Goal: Information Seeking & Learning: Learn about a topic

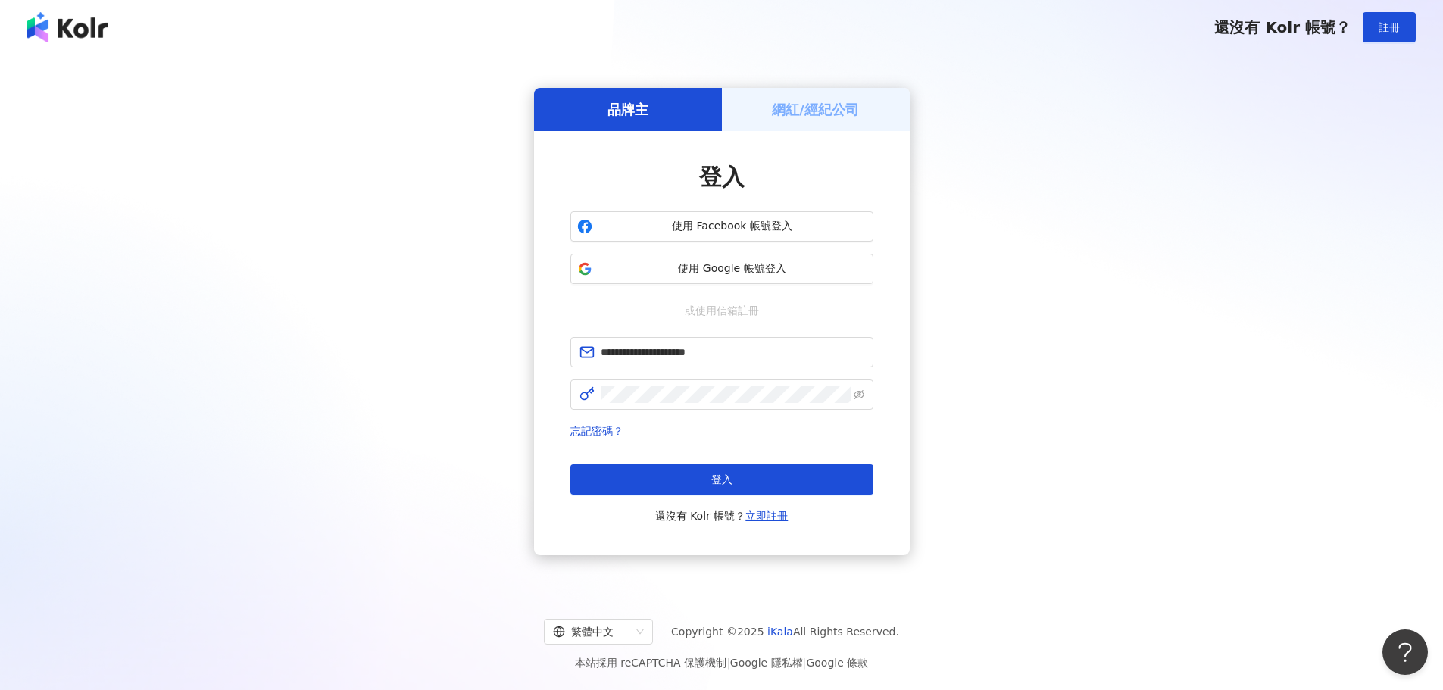
click at [743, 467] on button "登入" at bounding box center [721, 479] width 303 height 30
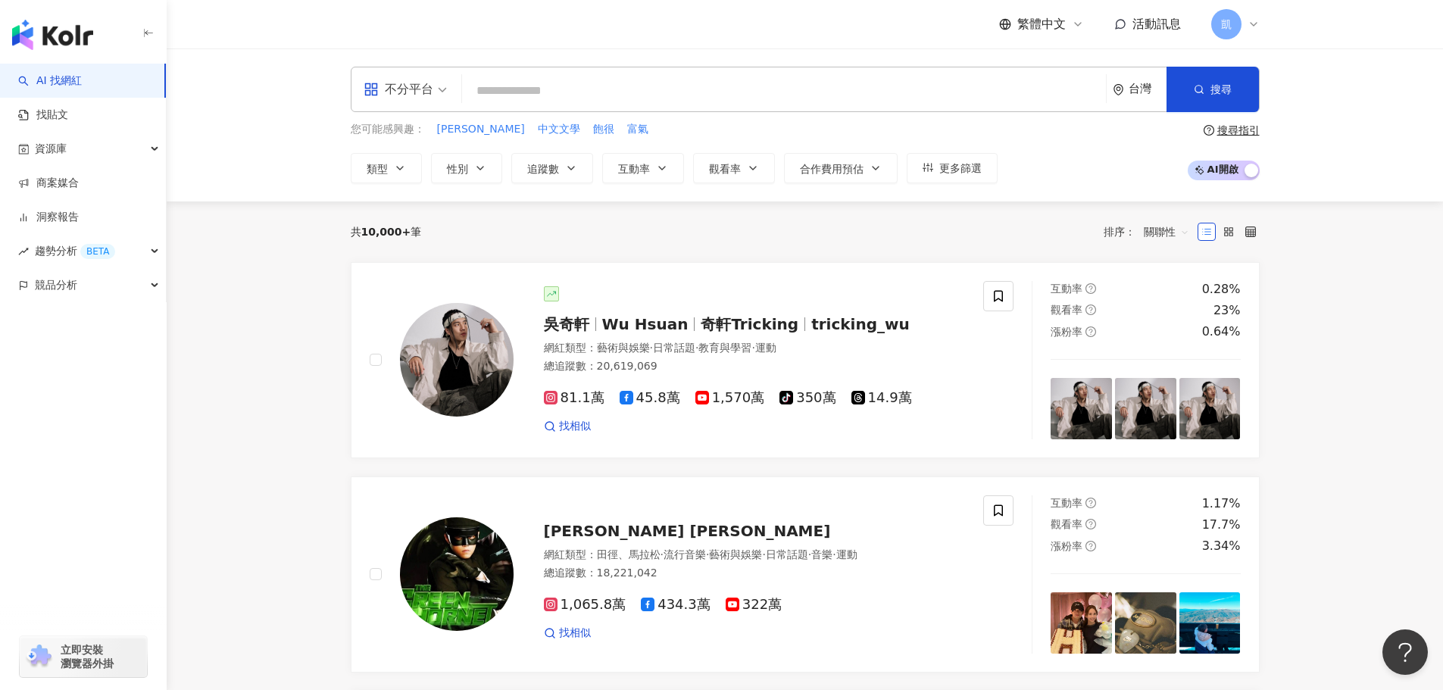
click at [551, 87] on input "search" at bounding box center [784, 90] width 632 height 29
click at [412, 164] on button "類型" at bounding box center [386, 168] width 71 height 30
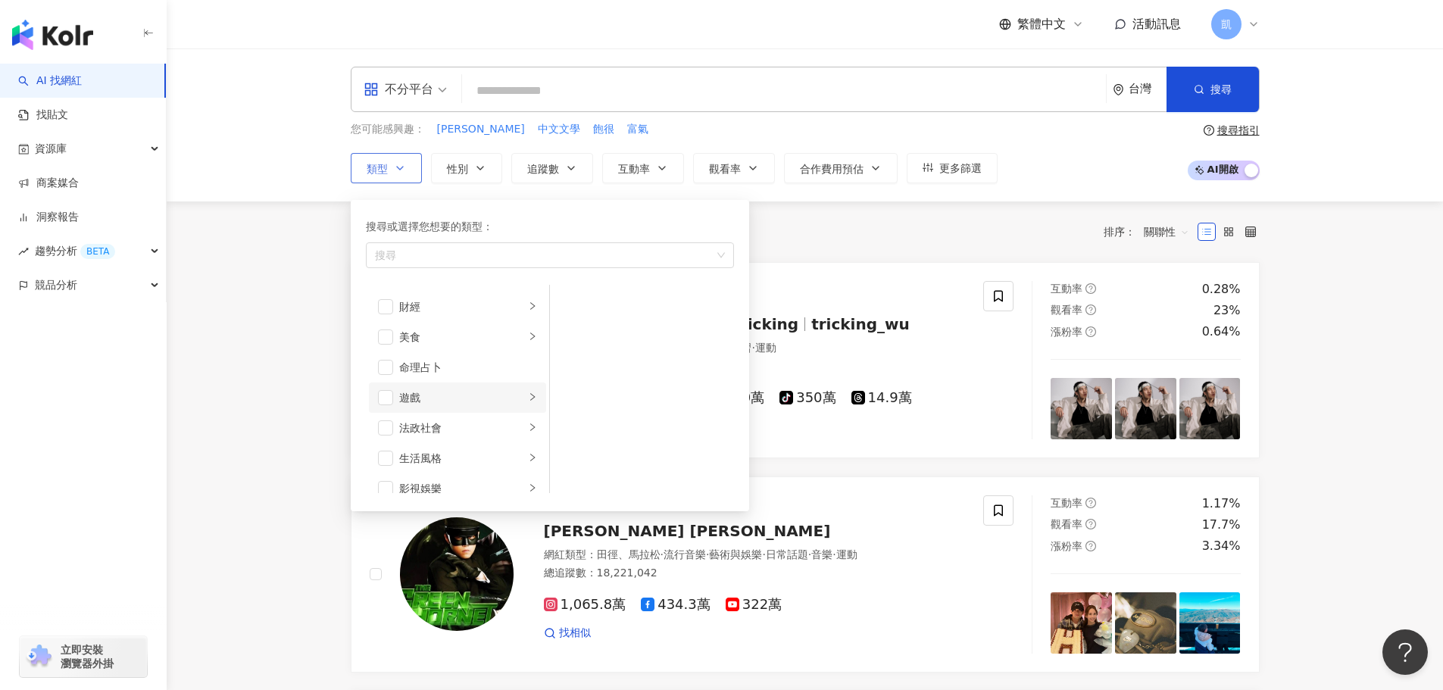
scroll to position [151, 0]
click at [389, 303] on span "button" at bounding box center [385, 302] width 15 height 15
click at [530, 302] on icon "right" at bounding box center [532, 302] width 5 height 8
click at [567, 301] on span "button" at bounding box center [569, 302] width 15 height 15
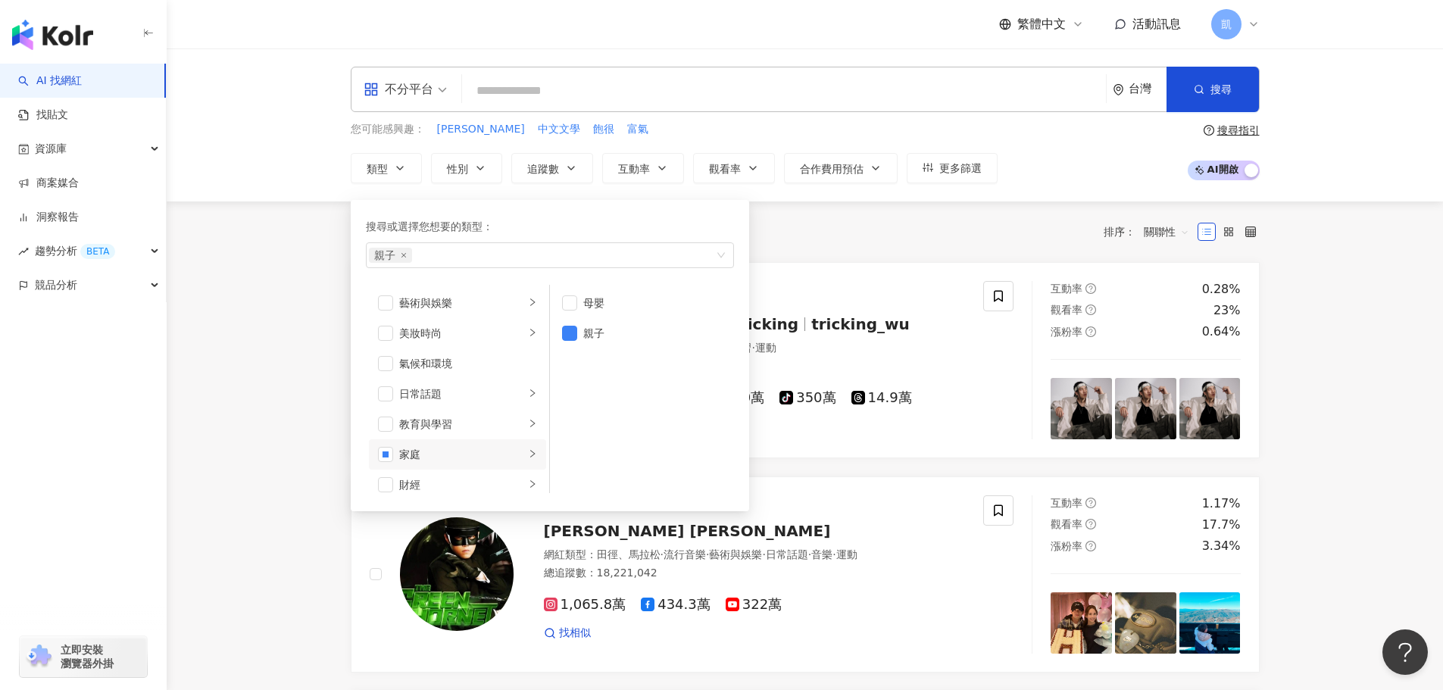
click at [793, 247] on div "共 10,000+ 筆 排序： 關聯性" at bounding box center [805, 231] width 909 height 61
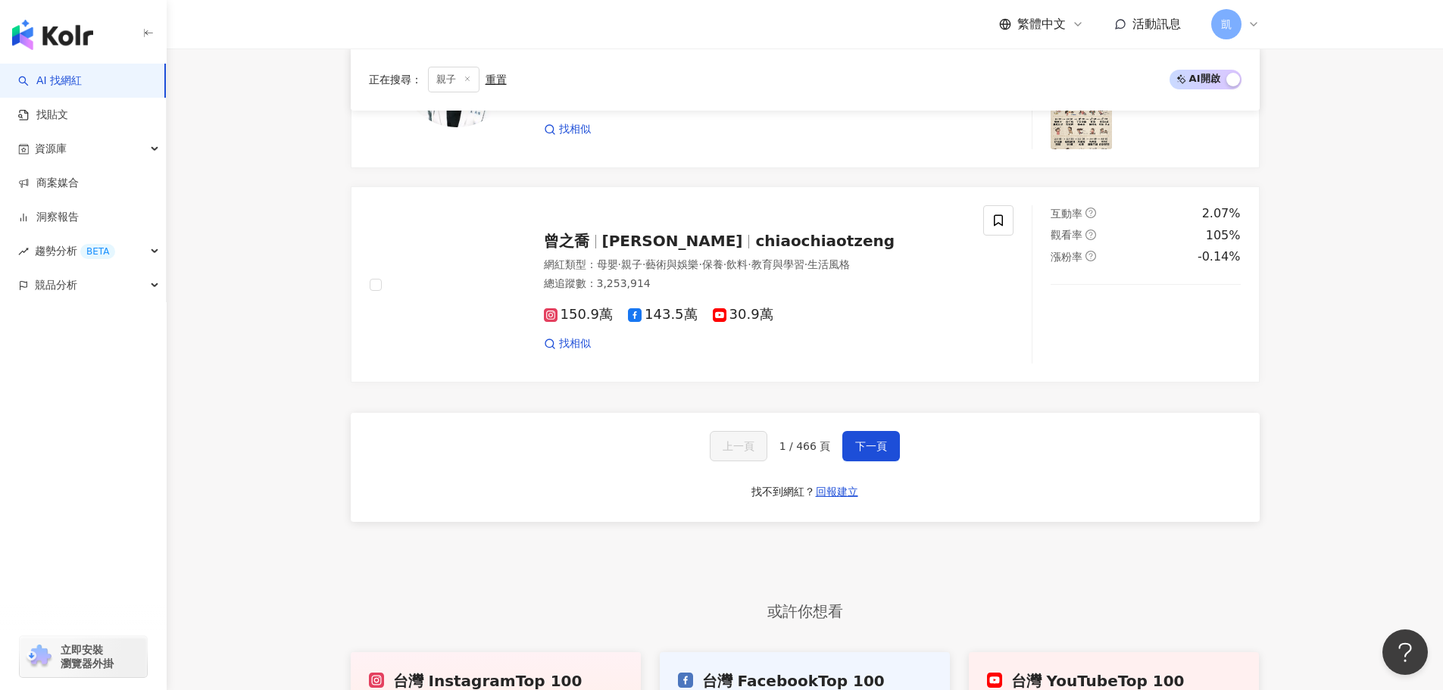
scroll to position [2575, 0]
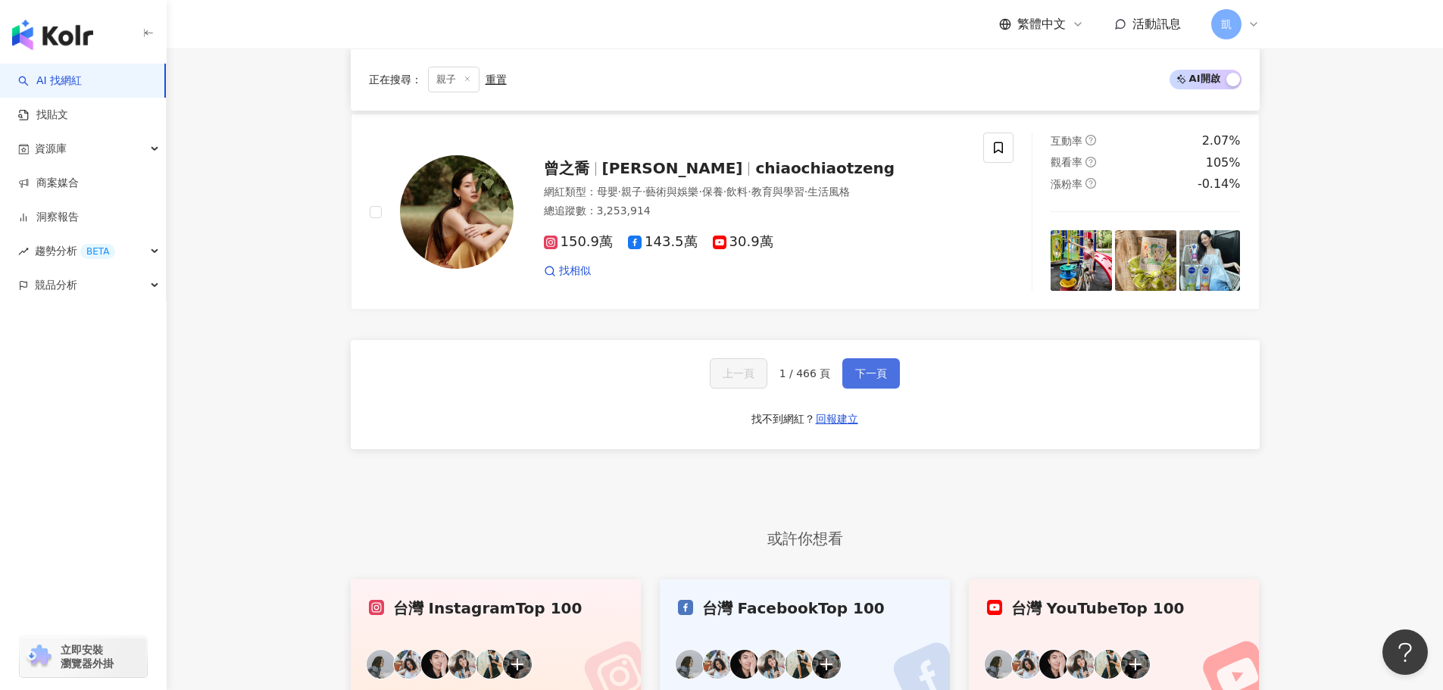
click at [848, 367] on button "下一頁" at bounding box center [871, 373] width 58 height 30
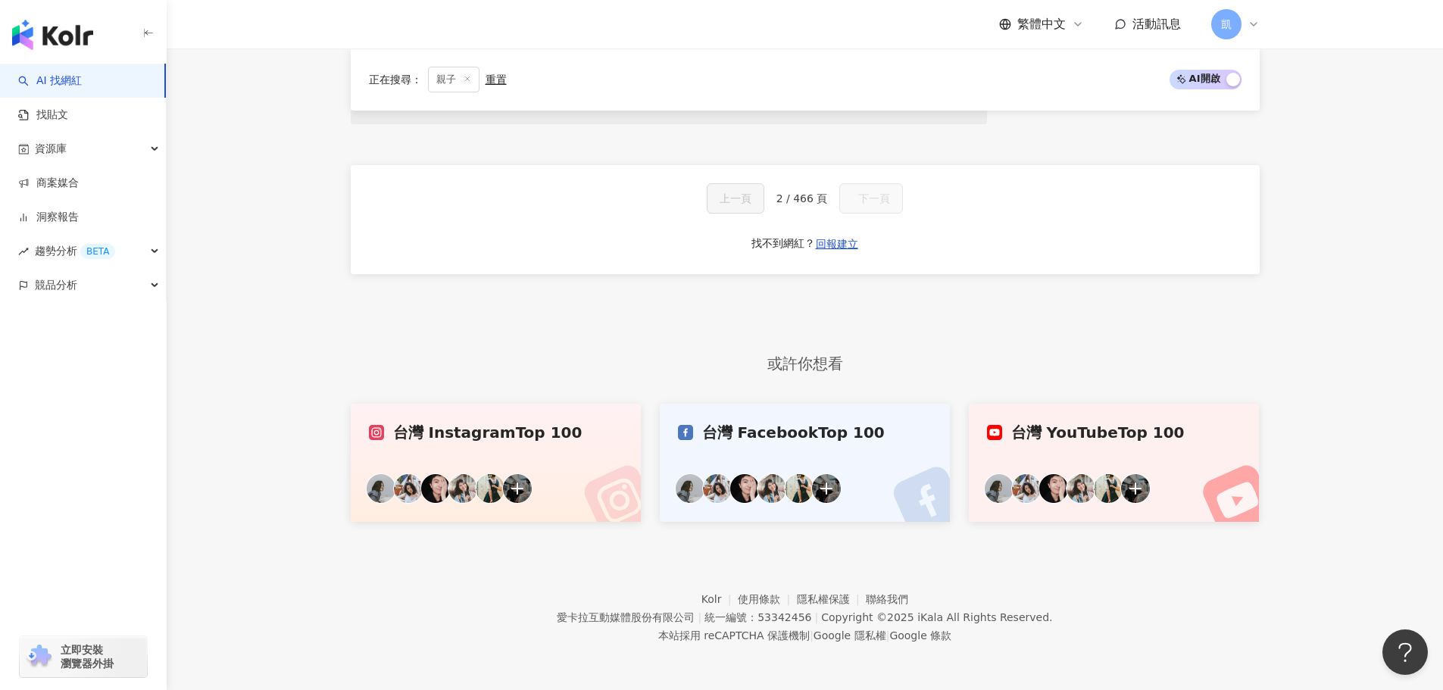
scroll to position [921, 0]
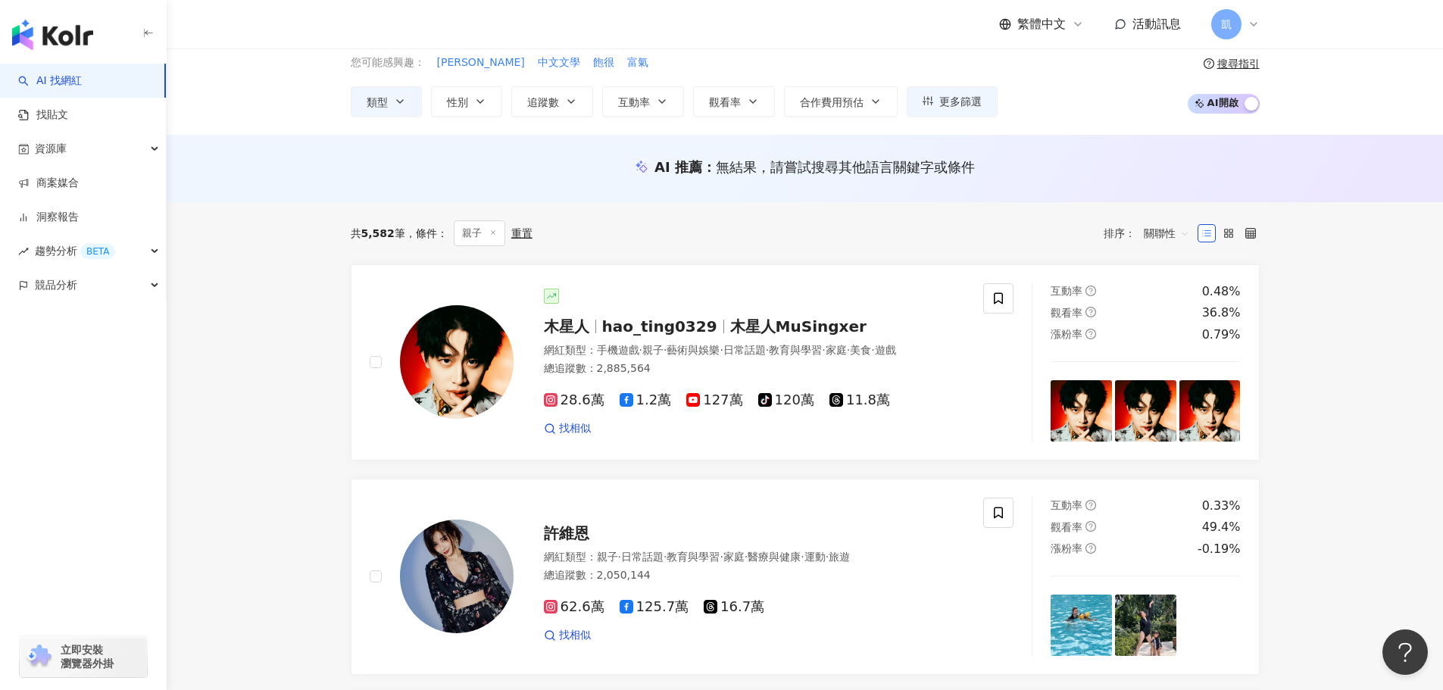
scroll to position [0, 0]
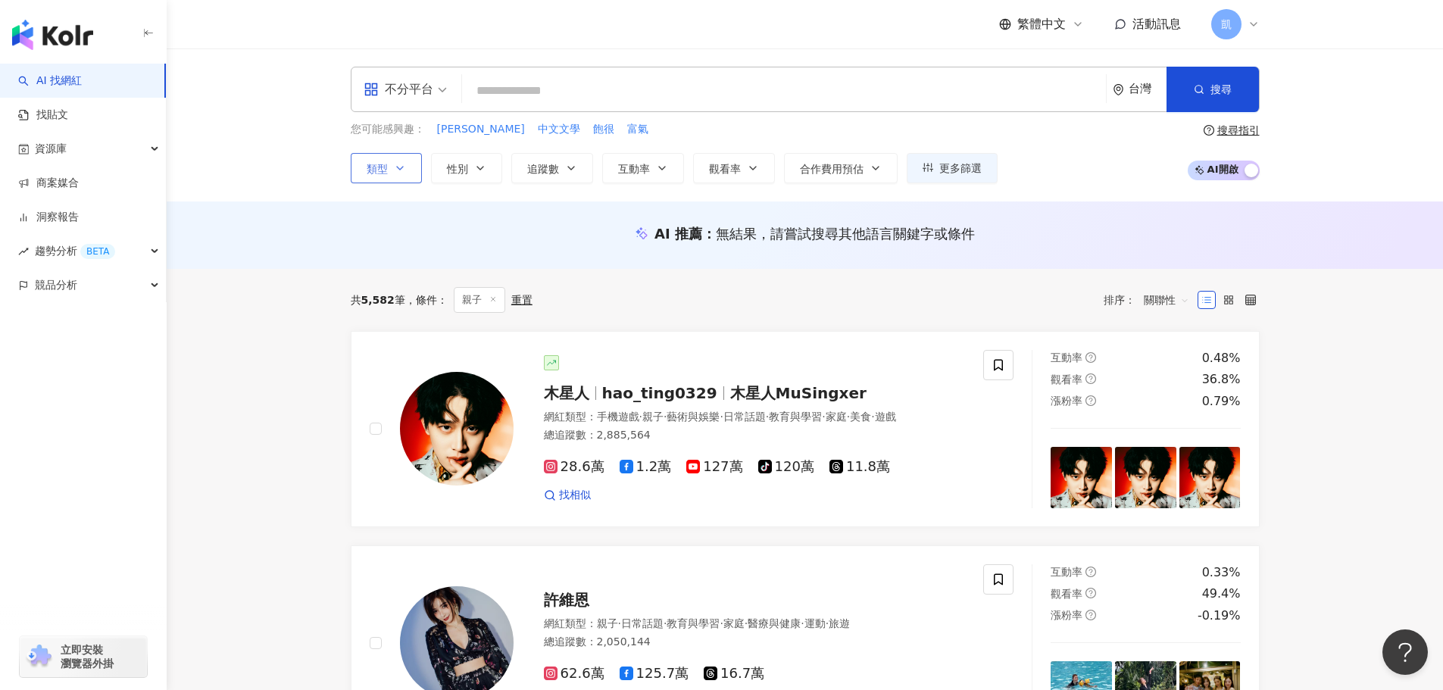
click at [385, 165] on span "類型" at bounding box center [377, 169] width 21 height 12
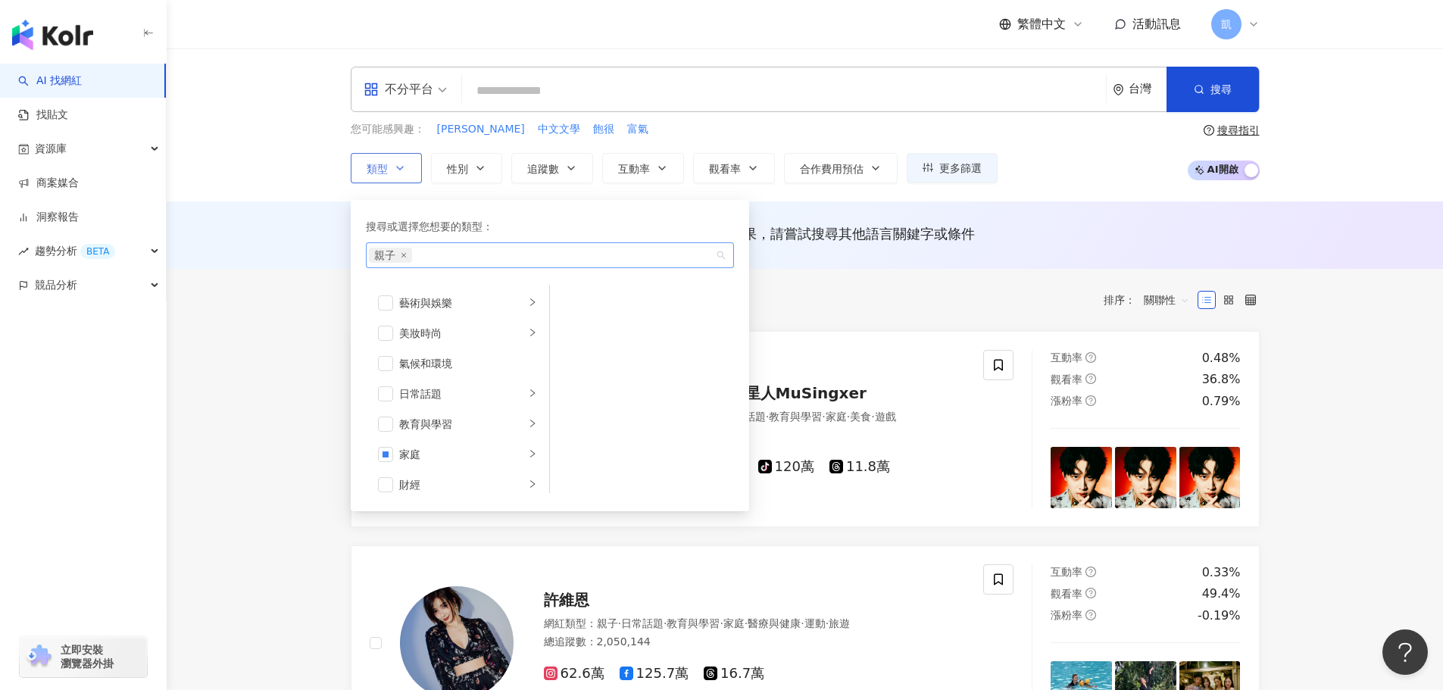
click at [403, 258] on span "親子" at bounding box center [390, 255] width 43 height 15
click at [401, 256] on icon "close" at bounding box center [404, 255] width 6 height 6
click at [306, 227] on div "AI 推薦 ： 無結果，請嘗試搜尋其他語言關鍵字或條件" at bounding box center [805, 234] width 1276 height 67
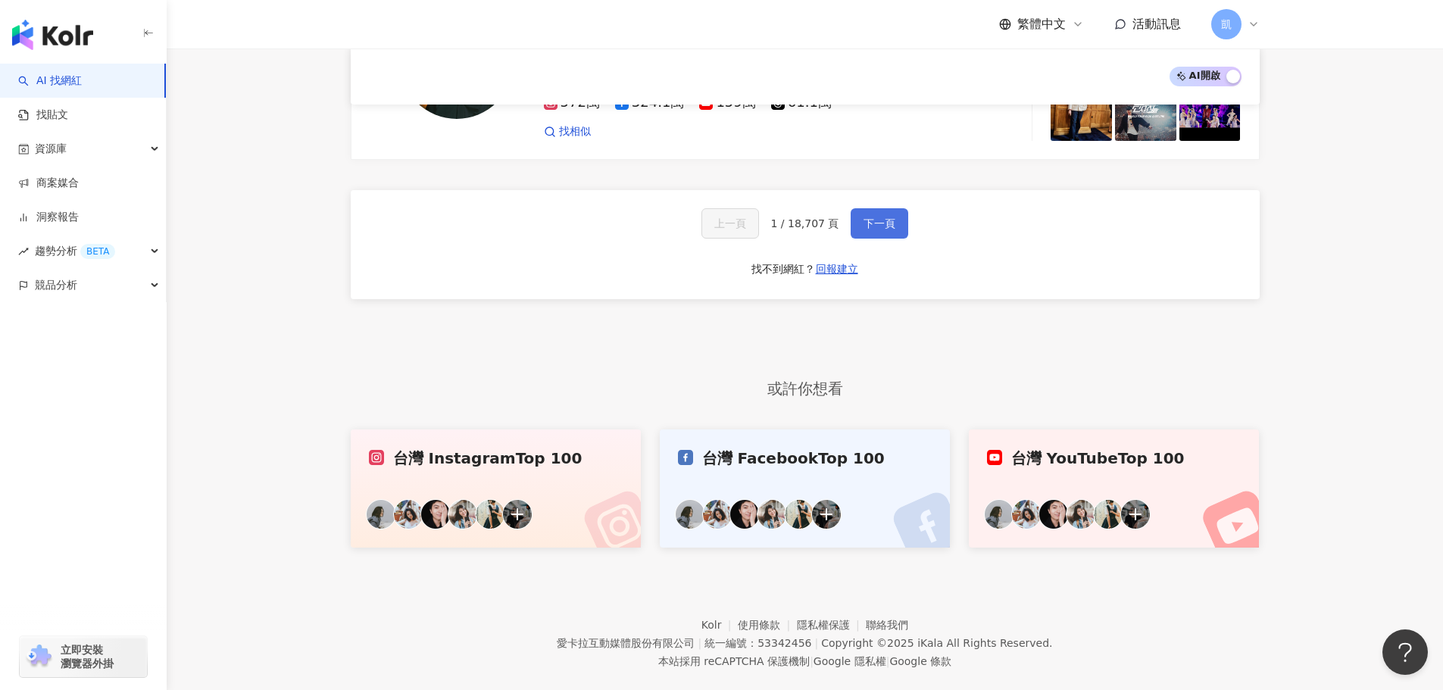
scroll to position [2677, 0]
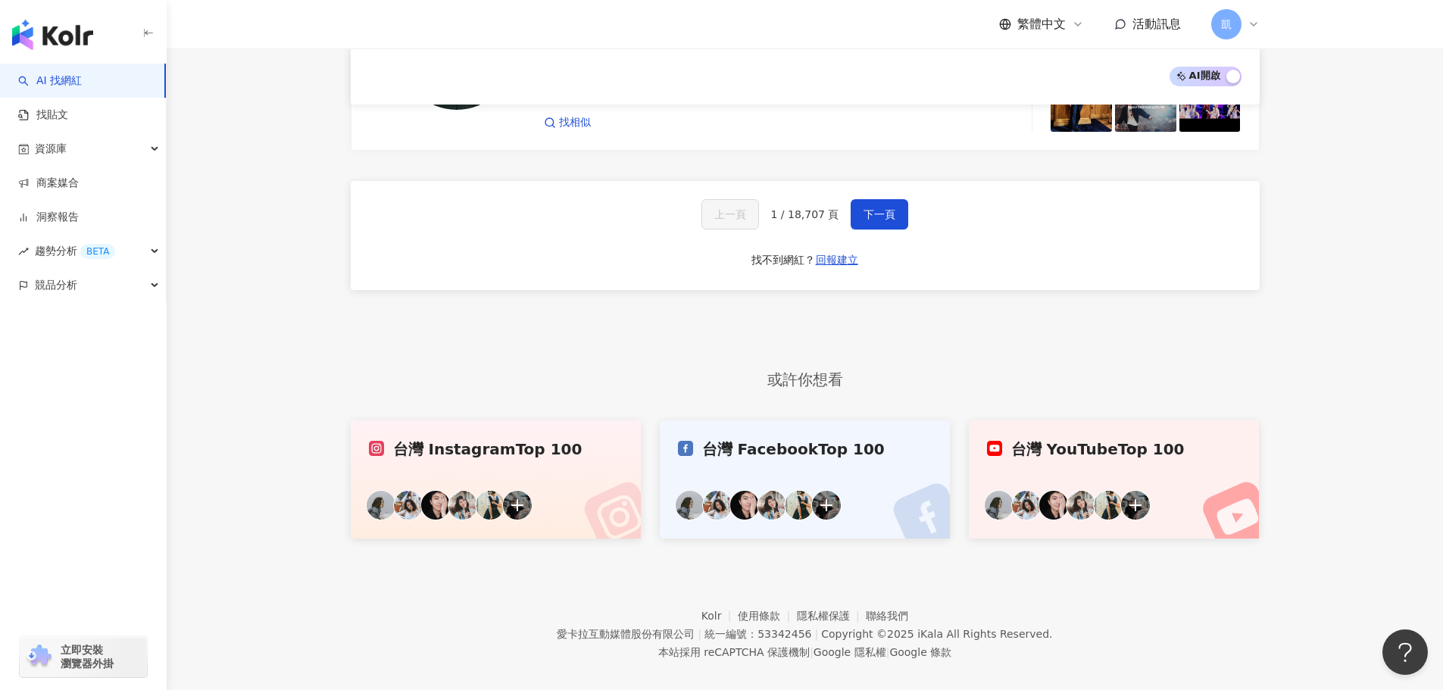
click at [442, 444] on link "台灣 Instagram Top 100" at bounding box center [496, 479] width 291 height 118
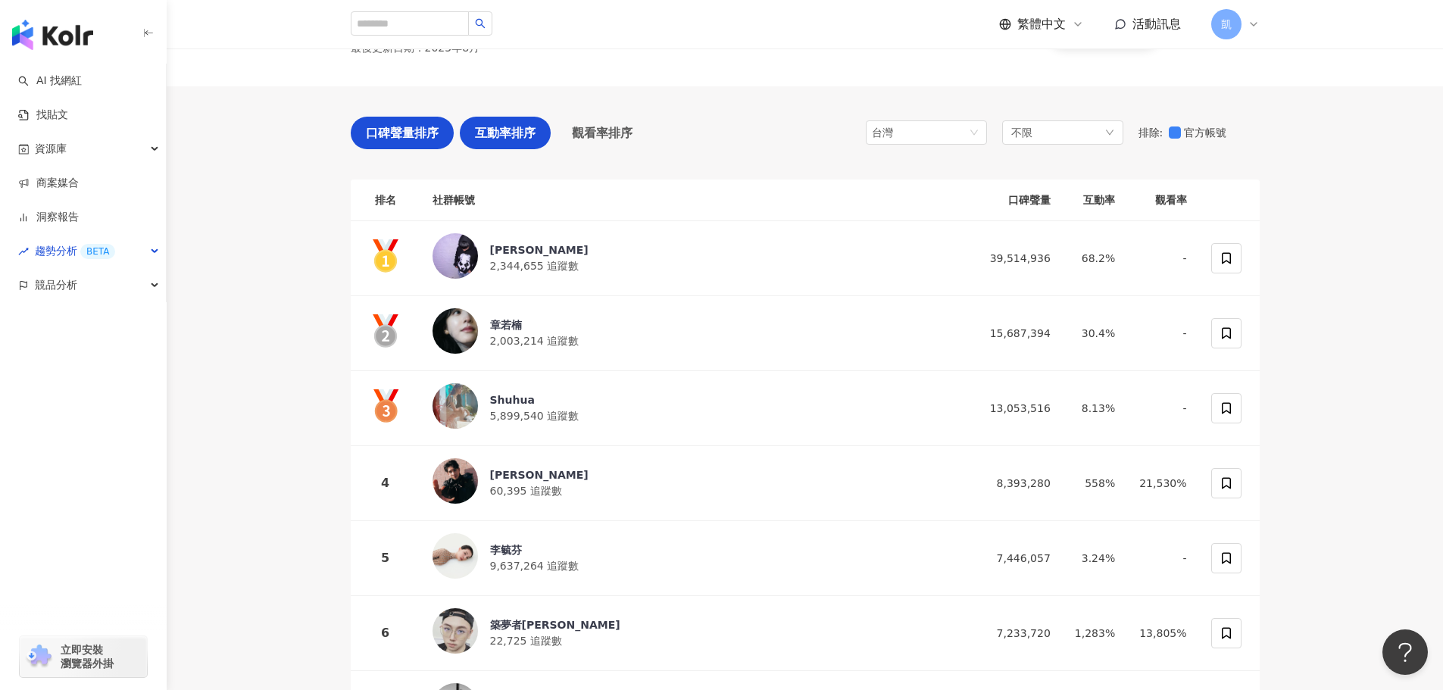
click at [493, 134] on span "互動率排序" at bounding box center [505, 132] width 61 height 19
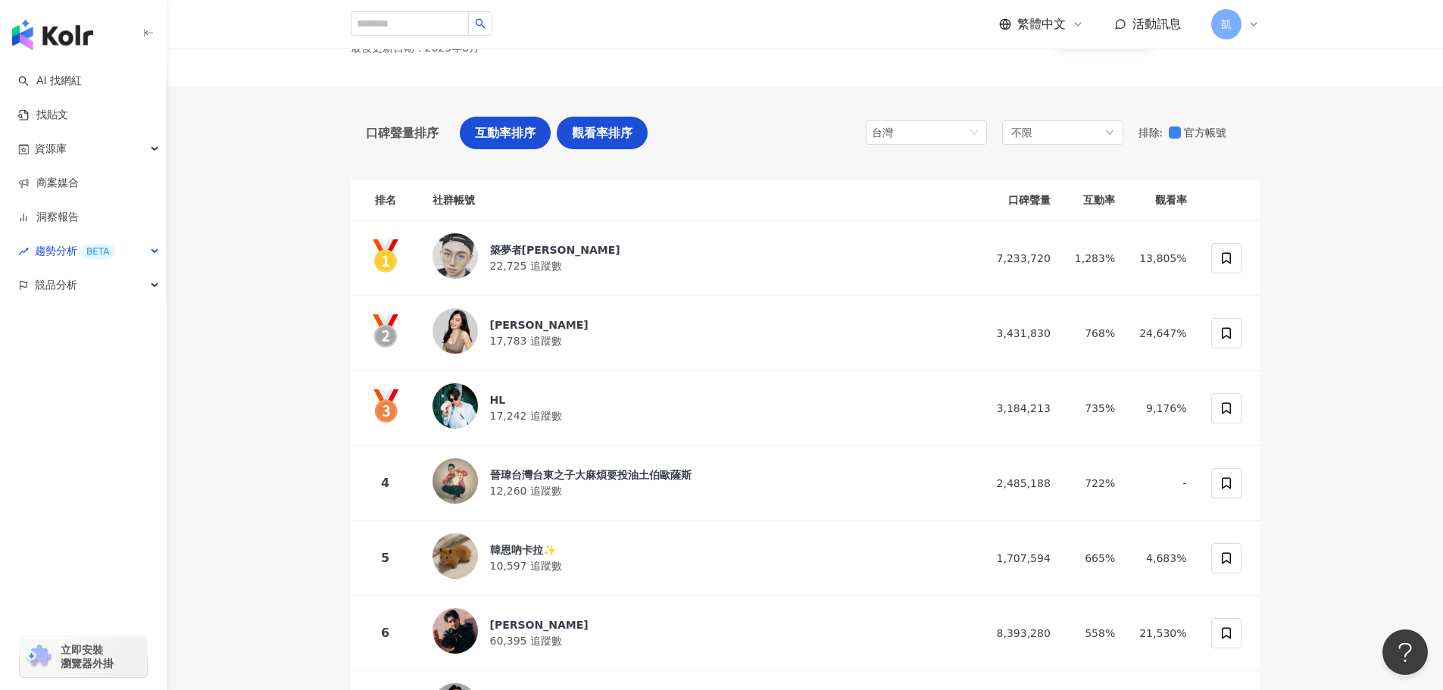
click at [570, 124] on div "觀看率排序" at bounding box center [602, 133] width 91 height 33
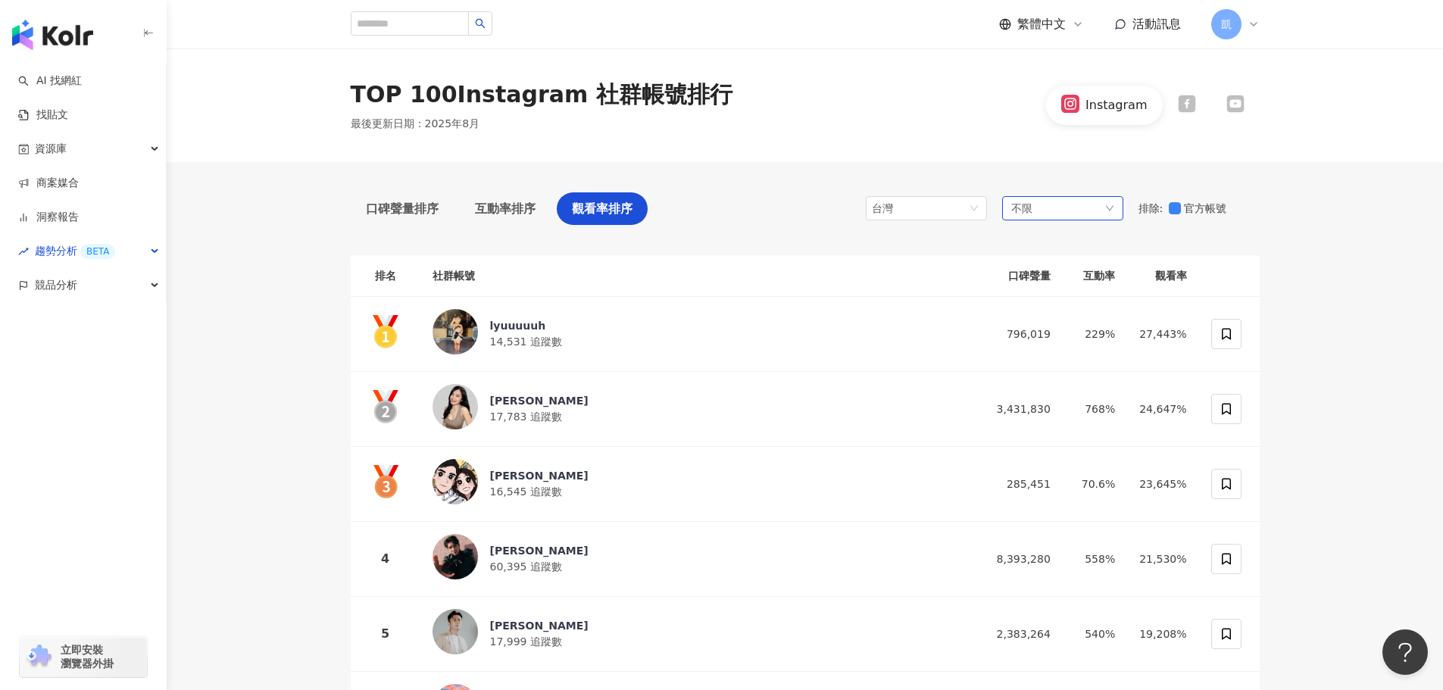
click at [1076, 211] on div "不限" at bounding box center [1062, 208] width 121 height 24
click at [1076, 211] on div "不限 不限 藝術與娛樂 美妝時尚 氣候和環境 日常話題 教育與學習 家庭 財經 美食 命理占卜 遊戲 法政社會 生活風格 影視娛樂 醫療與健康 寵物 攝影 感…" at bounding box center [1062, 208] width 121 height 24
click at [933, 208] on span "台灣" at bounding box center [926, 208] width 109 height 23
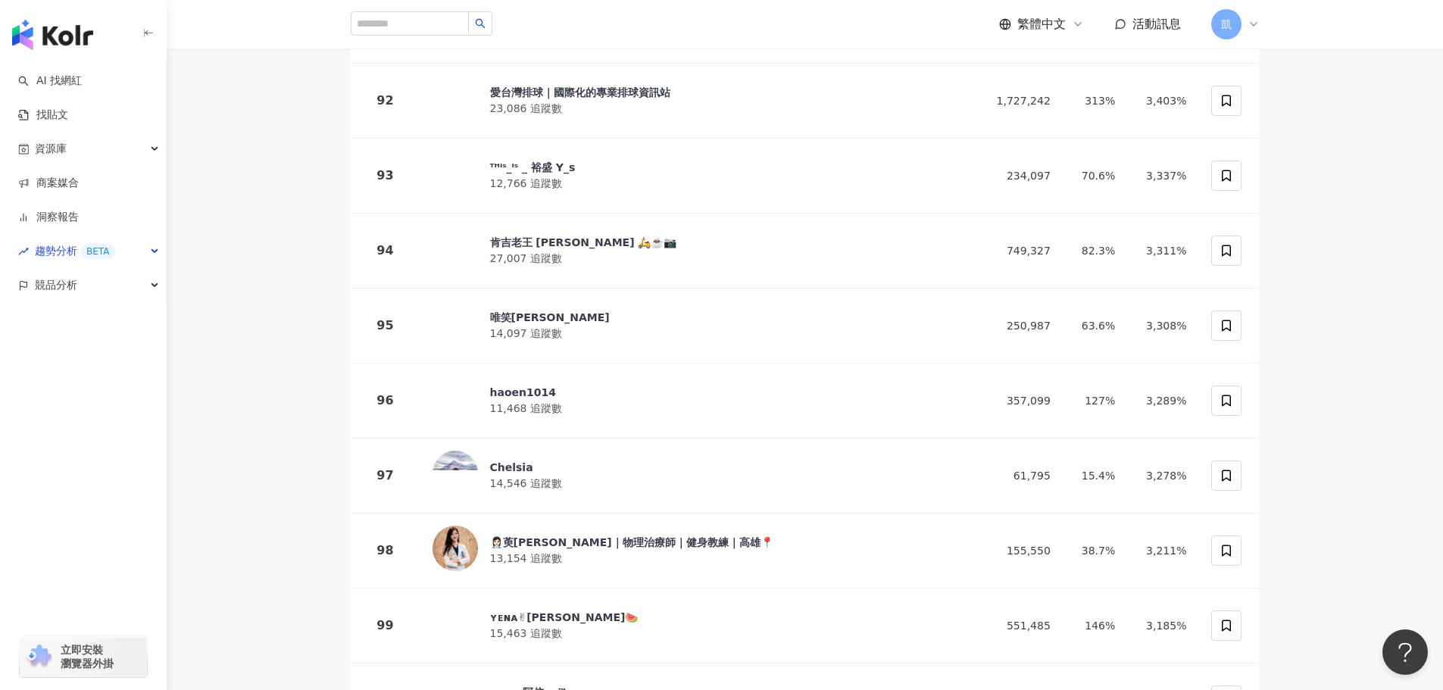
scroll to position [7195, 0]
